Goal: Task Accomplishment & Management: Manage account settings

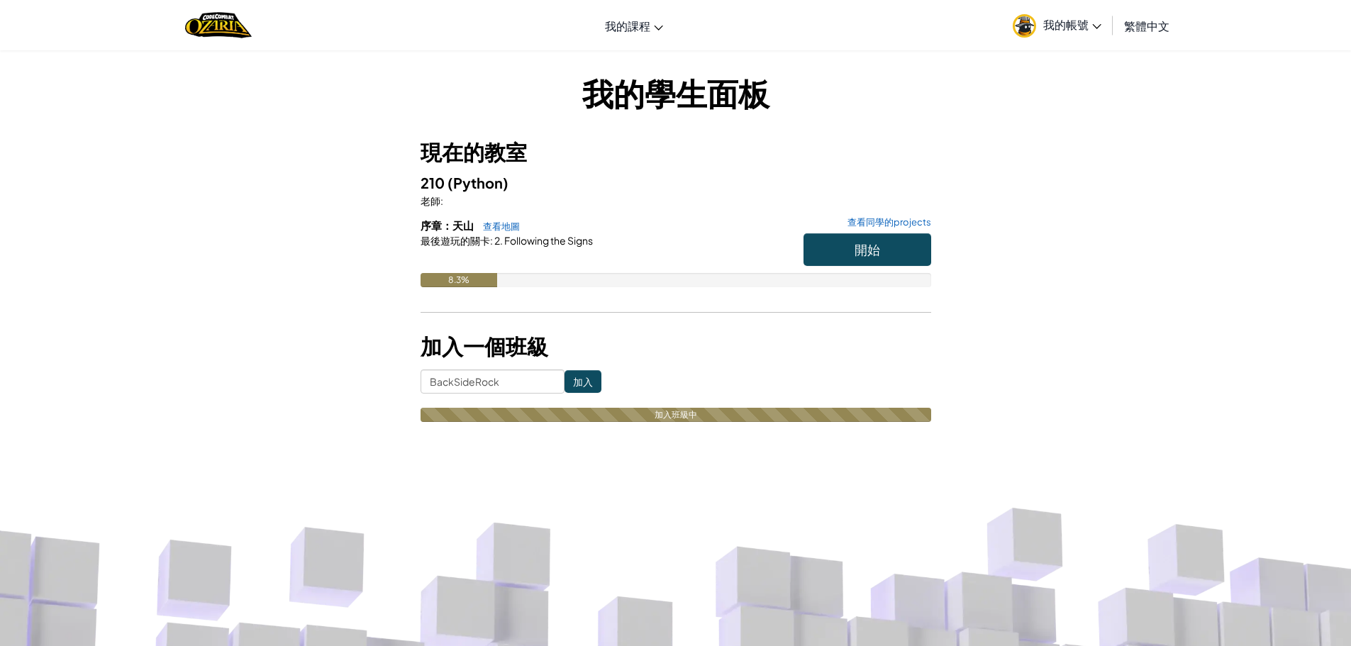
drag, startPoint x: 0, startPoint y: 0, endPoint x: 1073, endPoint y: 32, distance: 1073.5
click at [1073, 32] on link "我的帳號" at bounding box center [1057, 25] width 103 height 45
